Goal: Navigation & Orientation: Find specific page/section

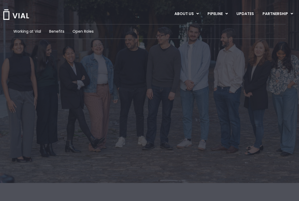
scroll to position [5, 0]
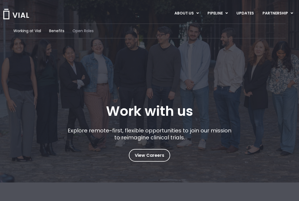
click at [82, 30] on span "Open Roles" at bounding box center [82, 31] width 21 height 6
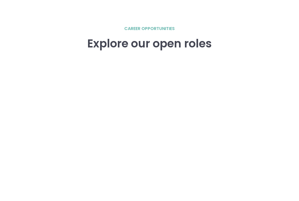
scroll to position [743, 0]
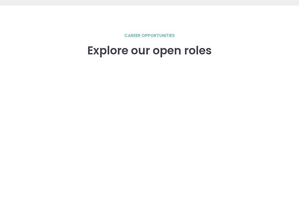
click at [131, 70] on div "Explore our open roles" at bounding box center [149, 58] width 125 height 29
click at [141, 35] on h2 "career opportunities" at bounding box center [149, 35] width 50 height 6
click at [148, 48] on h3 "Explore our open roles" at bounding box center [149, 50] width 125 height 13
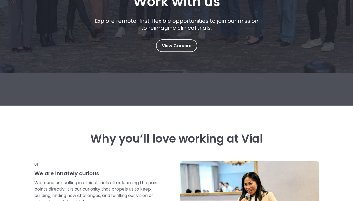
scroll to position [69, 0]
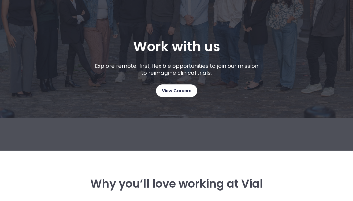
click at [186, 92] on span "View Careers" at bounding box center [177, 90] width 30 height 7
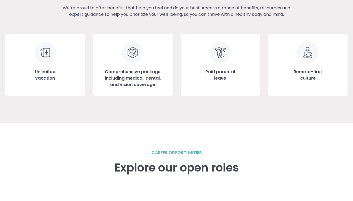
scroll to position [597, 0]
